Goal: Communication & Community: Ask a question

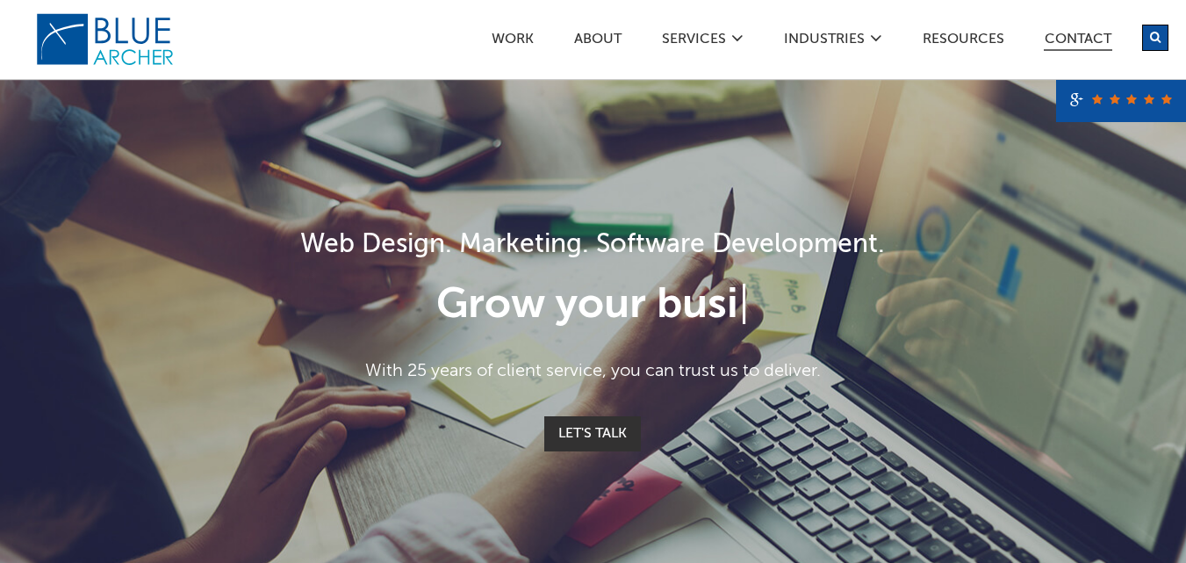
click at [1074, 36] on link "Contact" at bounding box center [1077, 41] width 68 height 18
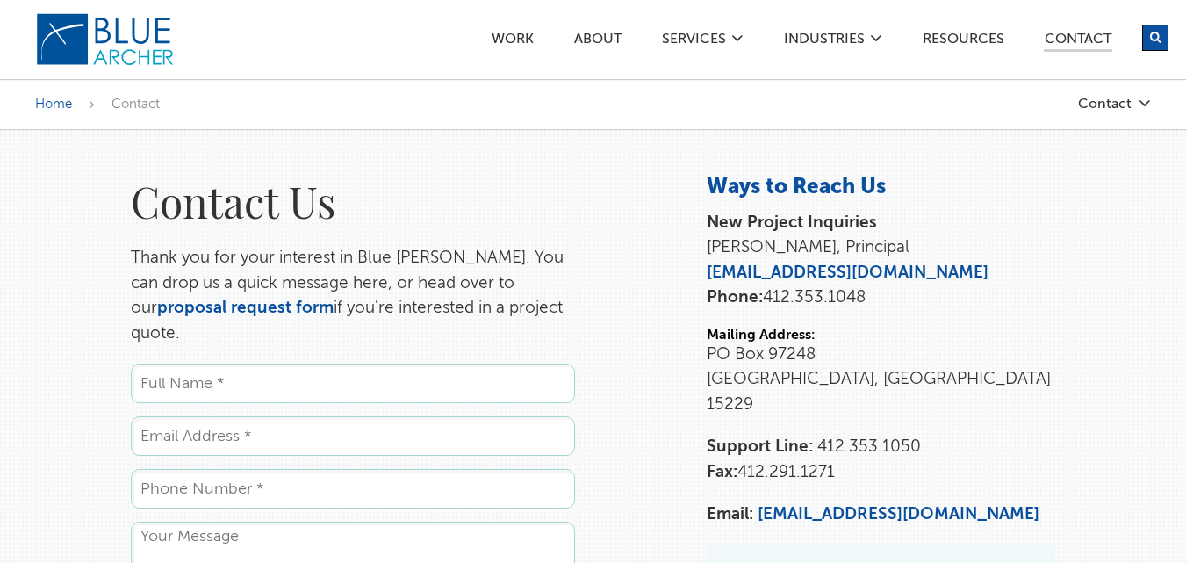
scroll to position [204, 0]
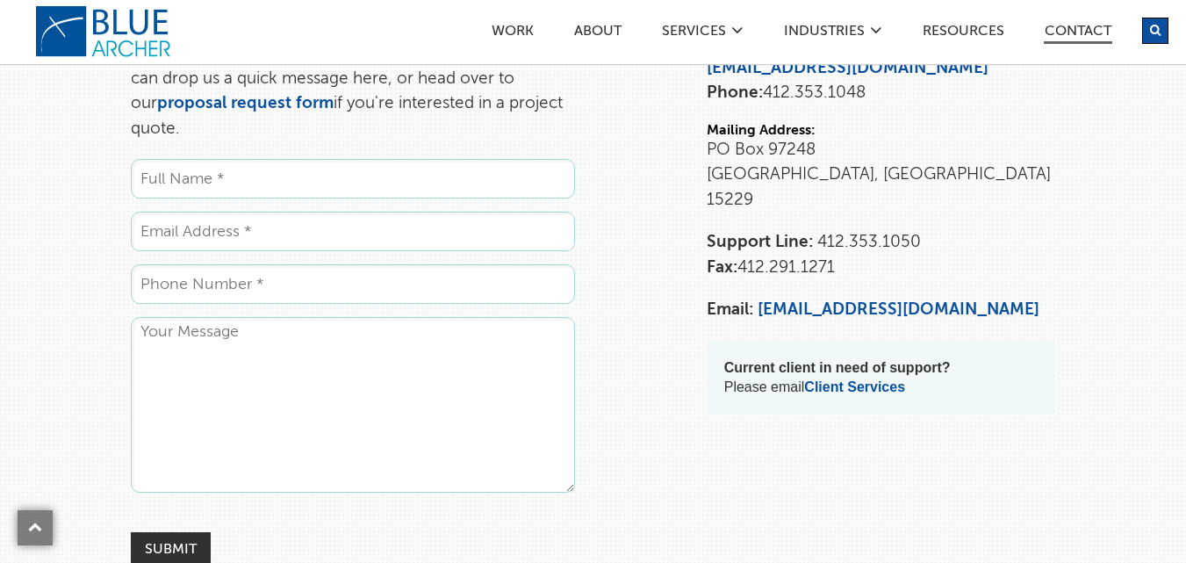
click at [209, 211] on input "Email *" at bounding box center [353, 230] width 444 height 39
type input "[EMAIL_ADDRESS][DOMAIN_NAME]"
type input "Wuli"
type input "2261675222"
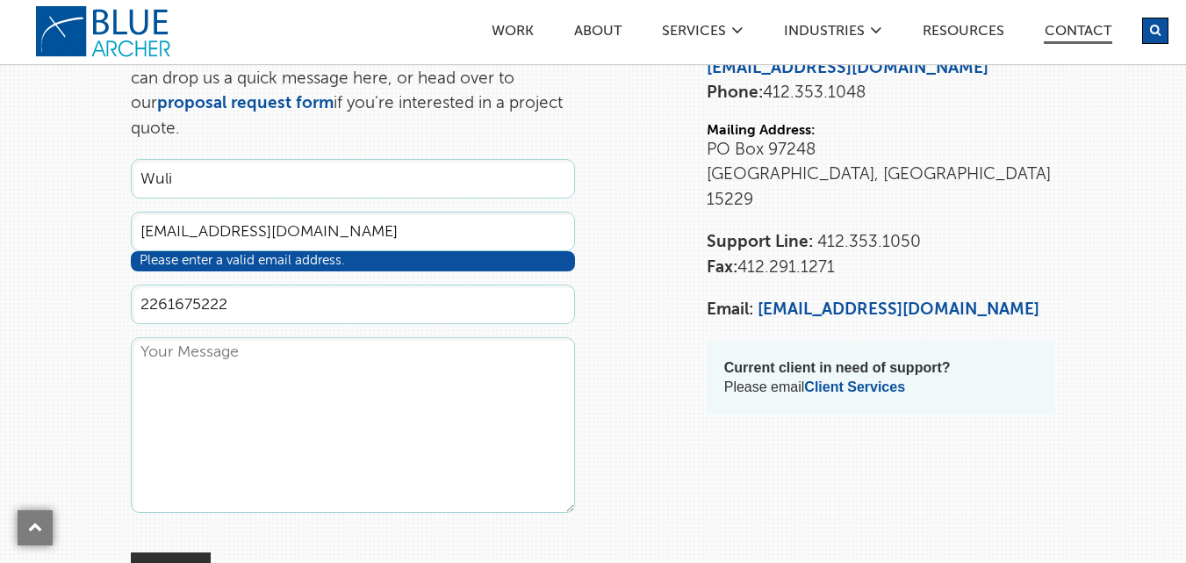
click at [277, 381] on textarea "Comments" at bounding box center [353, 425] width 444 height 176
paste textarea "Hello, I hope you are doing well. My company, Xinyi Solar Holding Limited, is i…"
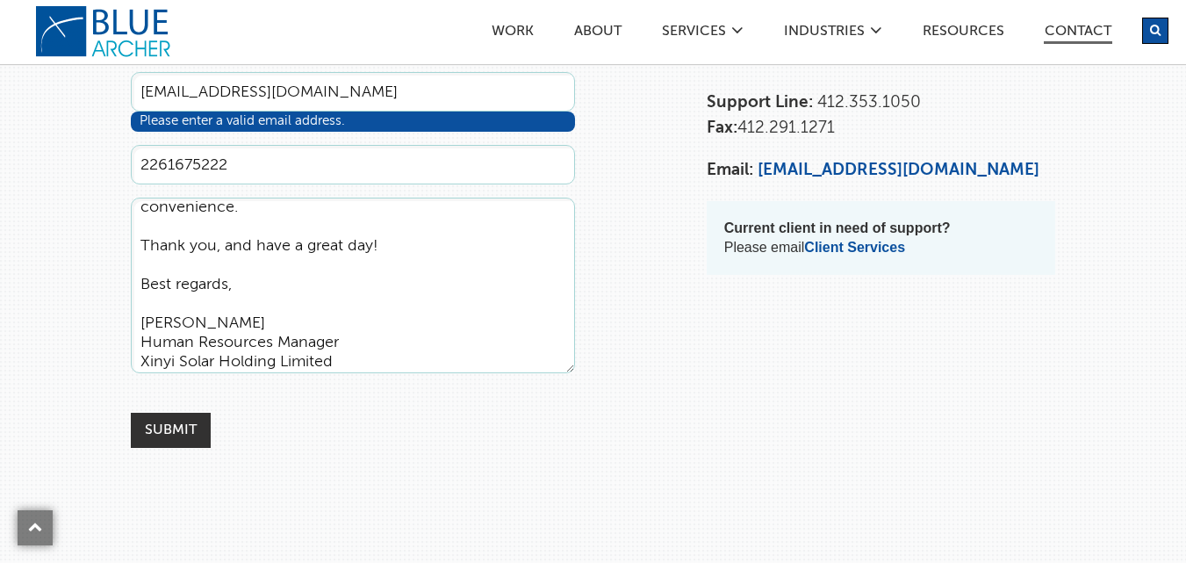
scroll to position [410, 0]
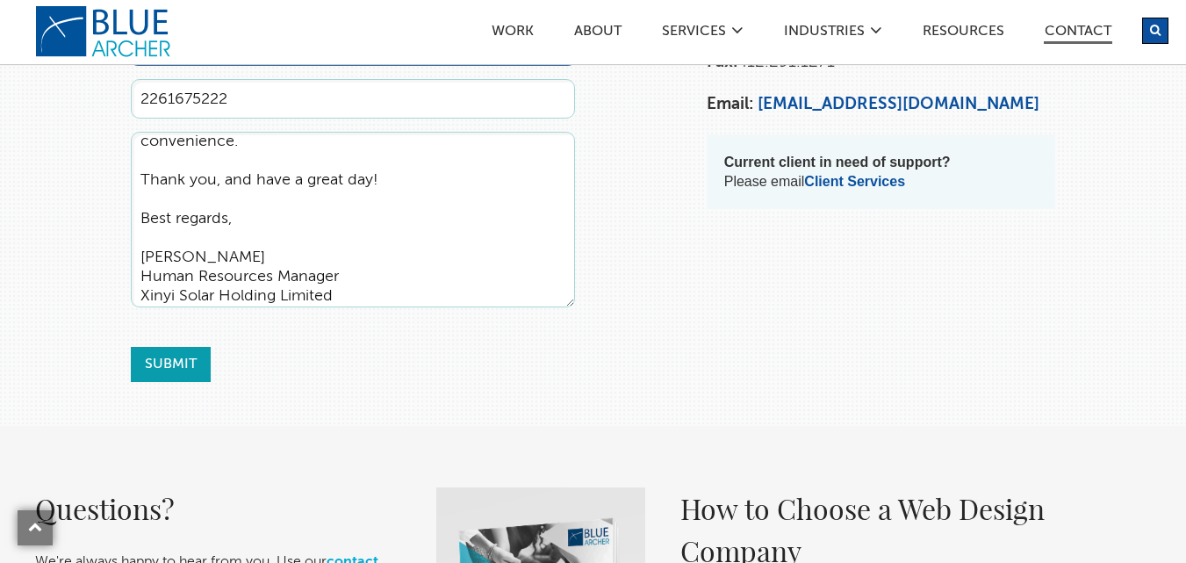
type textarea "Hello, I hope you are doing well. My company, Xinyi Solar Holding Limited, is i…"
click at [165, 347] on input "Submit" at bounding box center [171, 364] width 80 height 35
